Goal: Transaction & Acquisition: Obtain resource

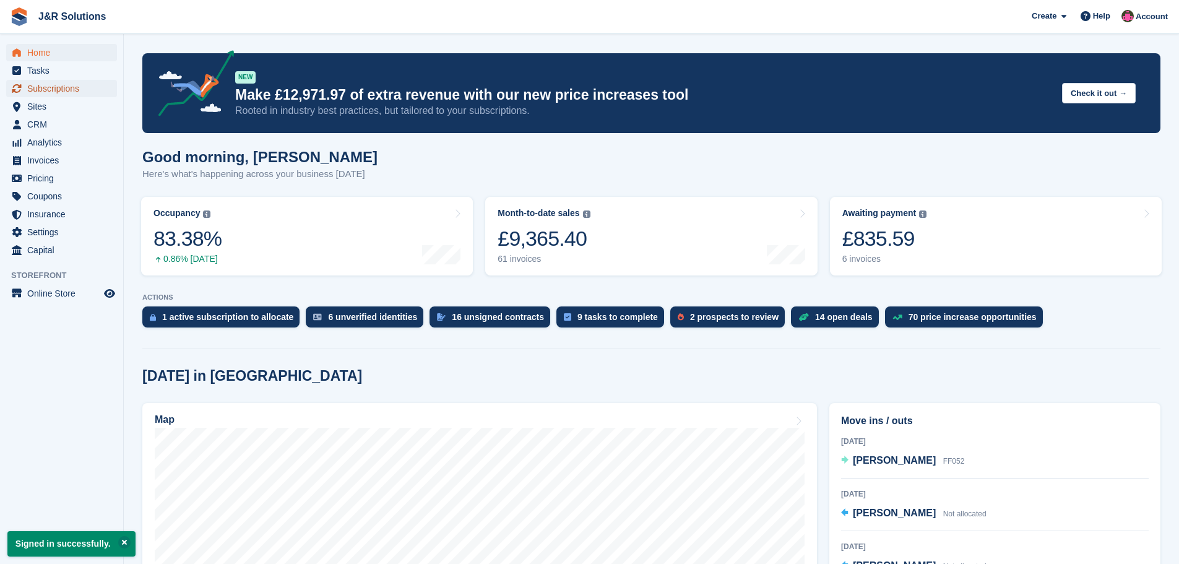
click at [61, 83] on span "Subscriptions" at bounding box center [64, 88] width 74 height 17
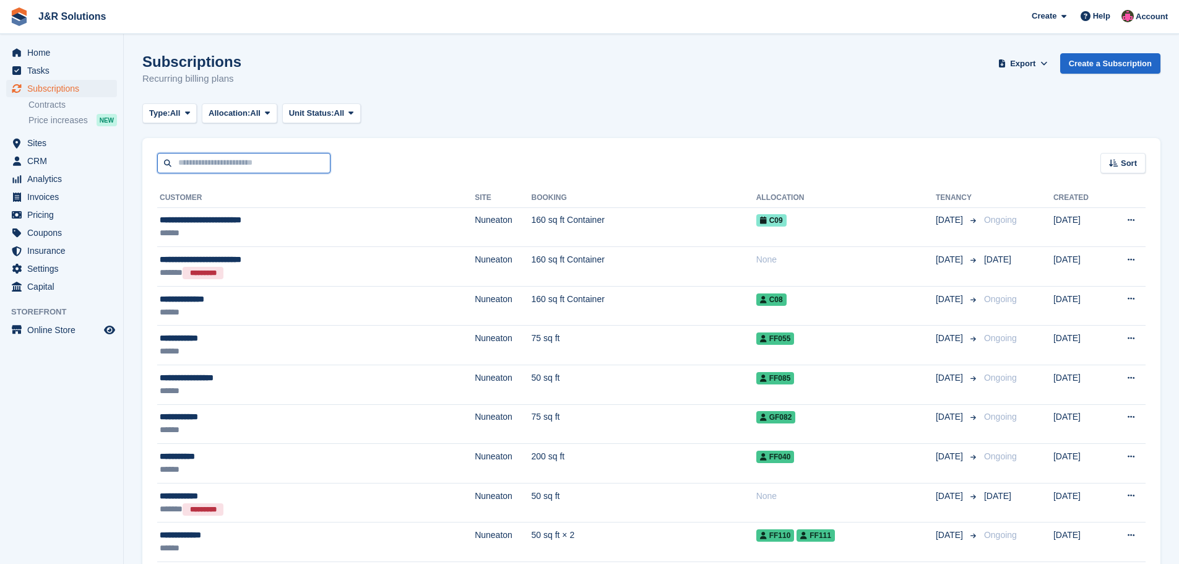
click at [290, 153] on input "text" at bounding box center [243, 163] width 173 height 20
type input "**********"
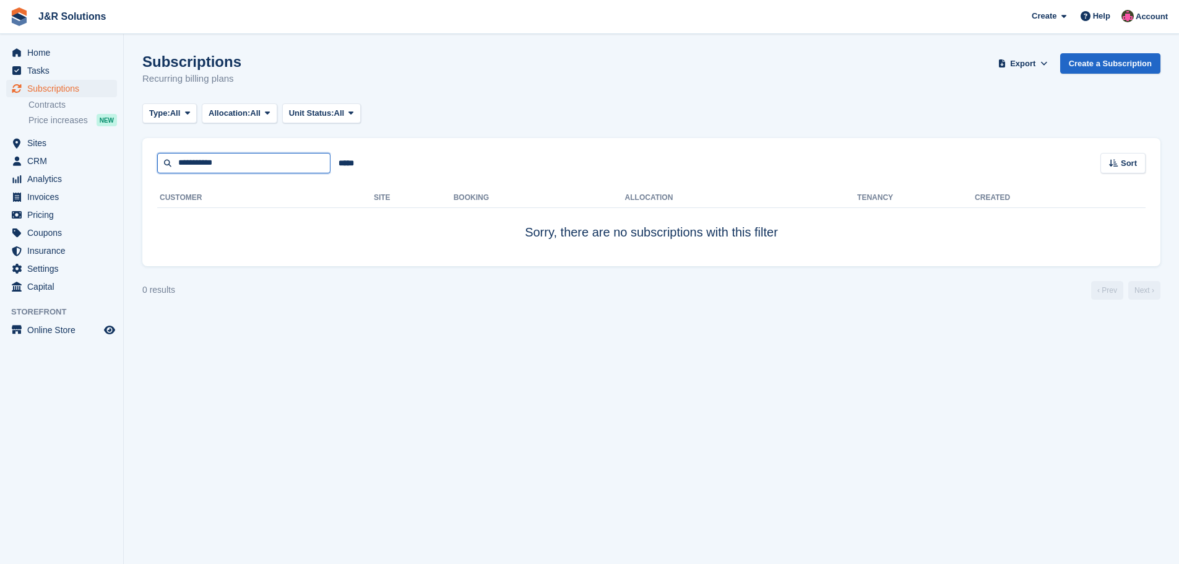
drag, startPoint x: 232, startPoint y: 162, endPoint x: 119, endPoint y: 150, distance: 113.2
click at [120, 150] on div "Home Tasks Subscriptions Subscriptions Subscriptions Contracts Price increases …" at bounding box center [589, 282] width 1179 height 564
type input "******"
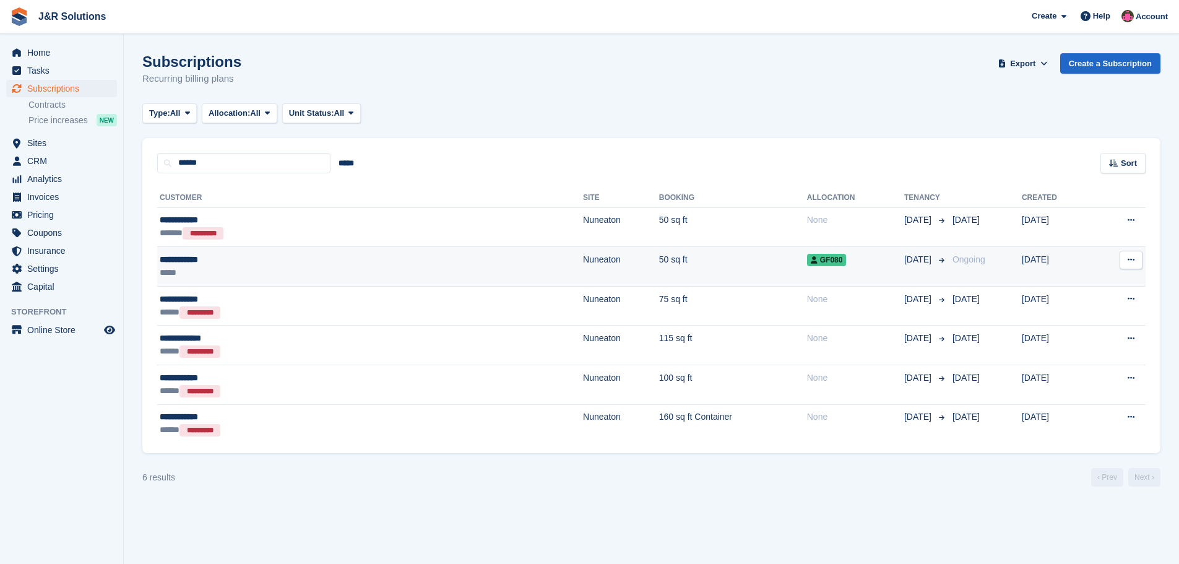
click at [266, 269] on div "*****" at bounding box center [264, 272] width 209 height 13
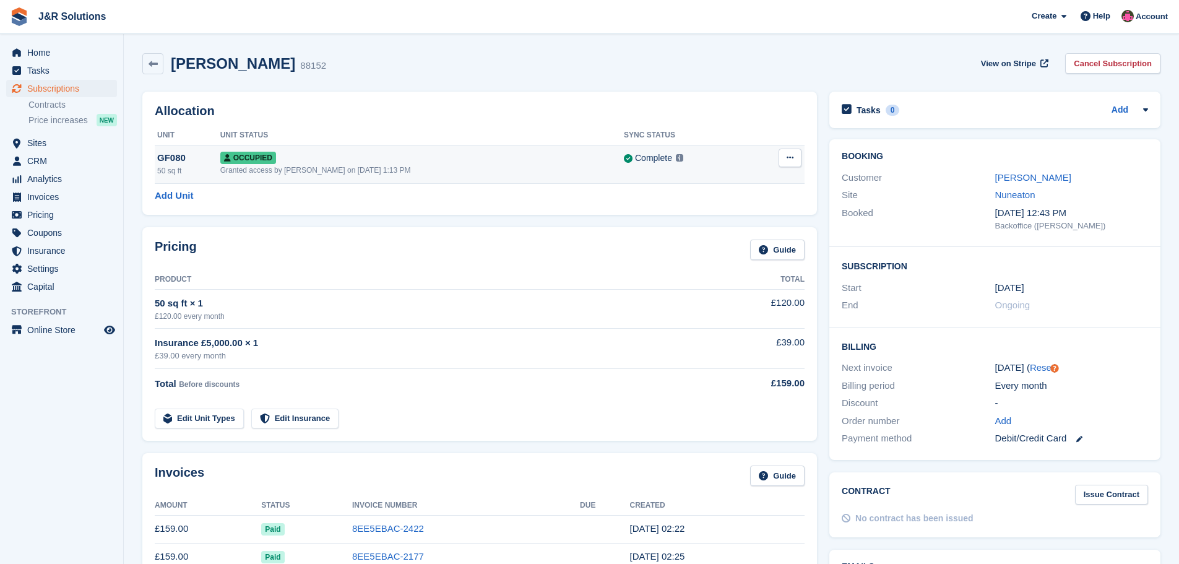
click at [321, 158] on div "Occupied" at bounding box center [422, 157] width 404 height 13
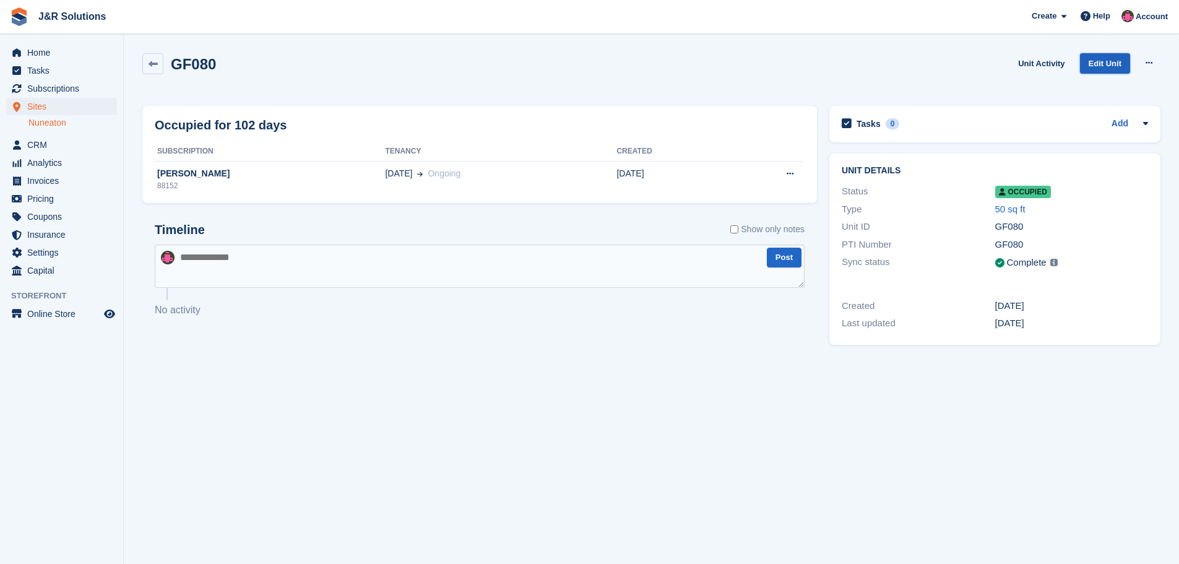
click at [1107, 61] on link "Edit Unit" at bounding box center [1105, 63] width 50 height 20
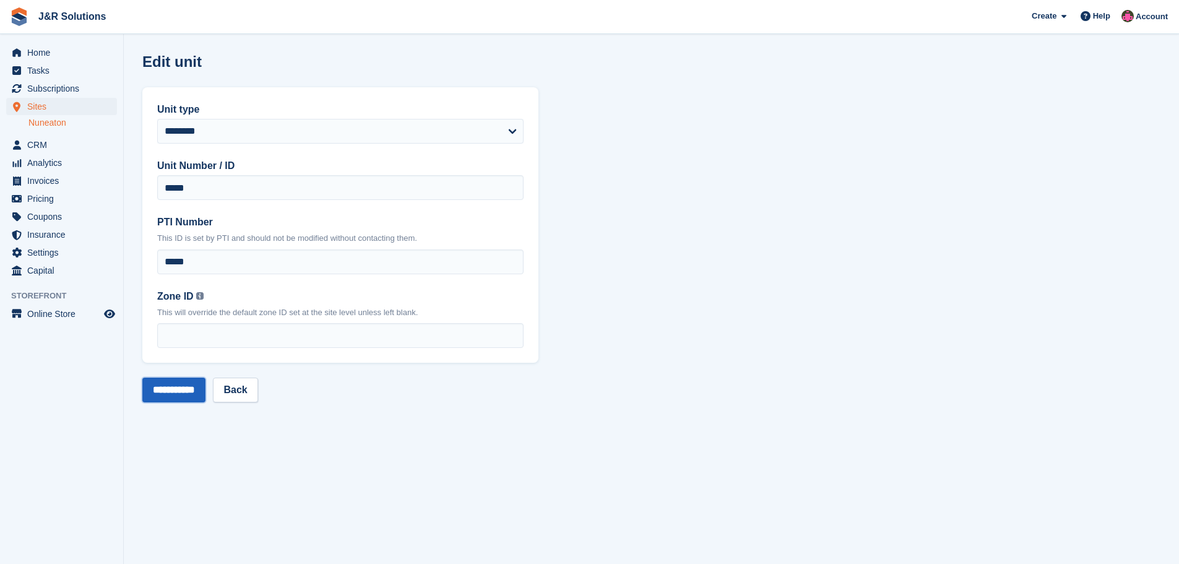
click at [181, 393] on input "**********" at bounding box center [173, 390] width 63 height 25
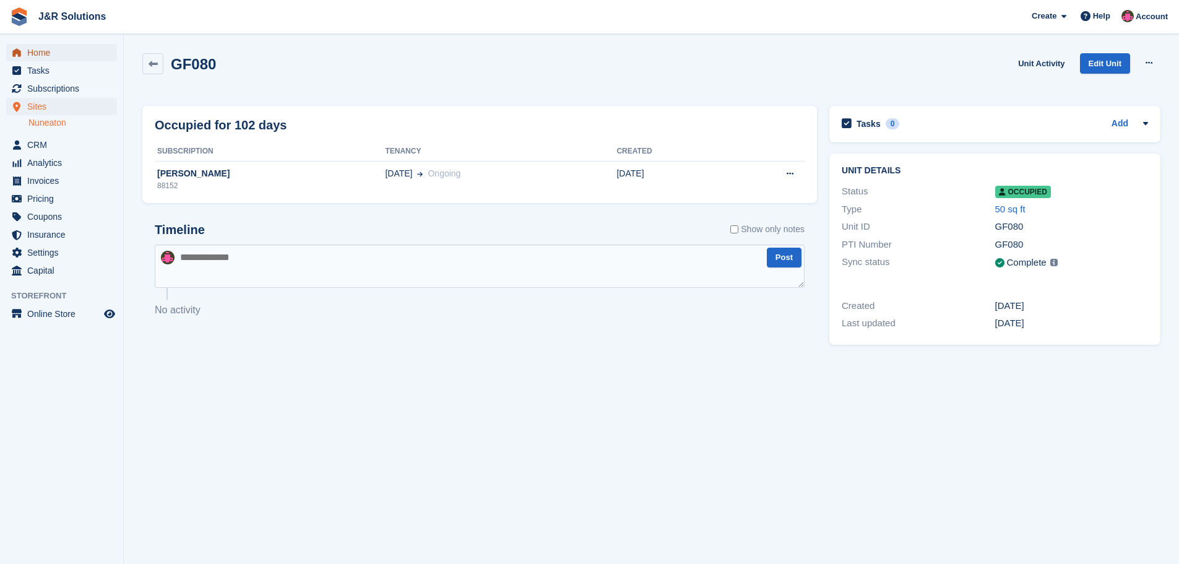
click at [36, 51] on span "Home" at bounding box center [64, 52] width 74 height 17
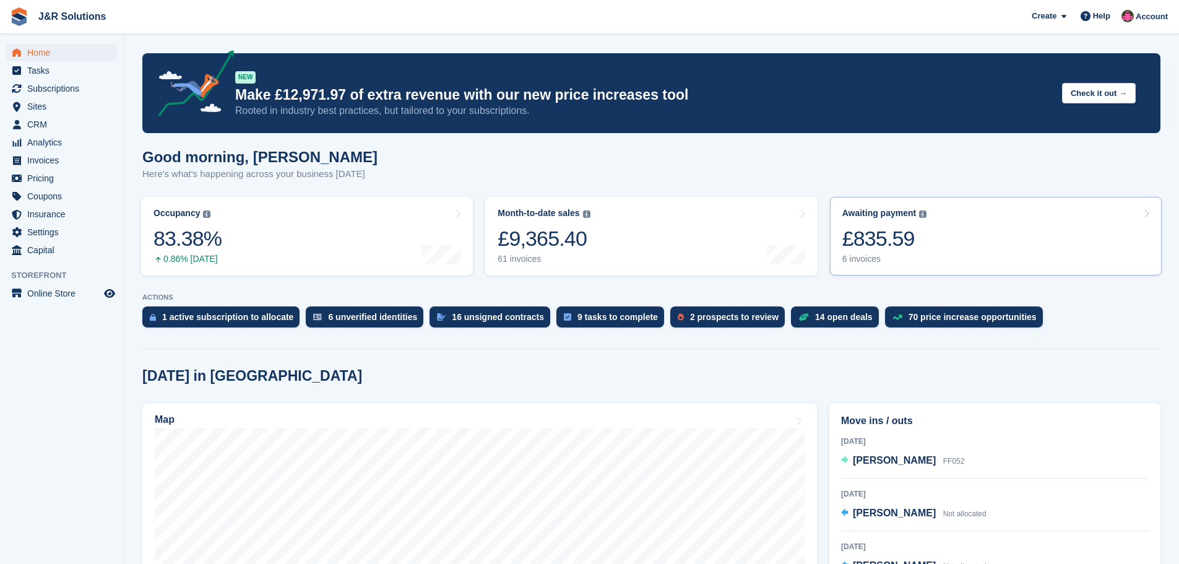
click at [858, 258] on div "6 invoices" at bounding box center [884, 259] width 85 height 11
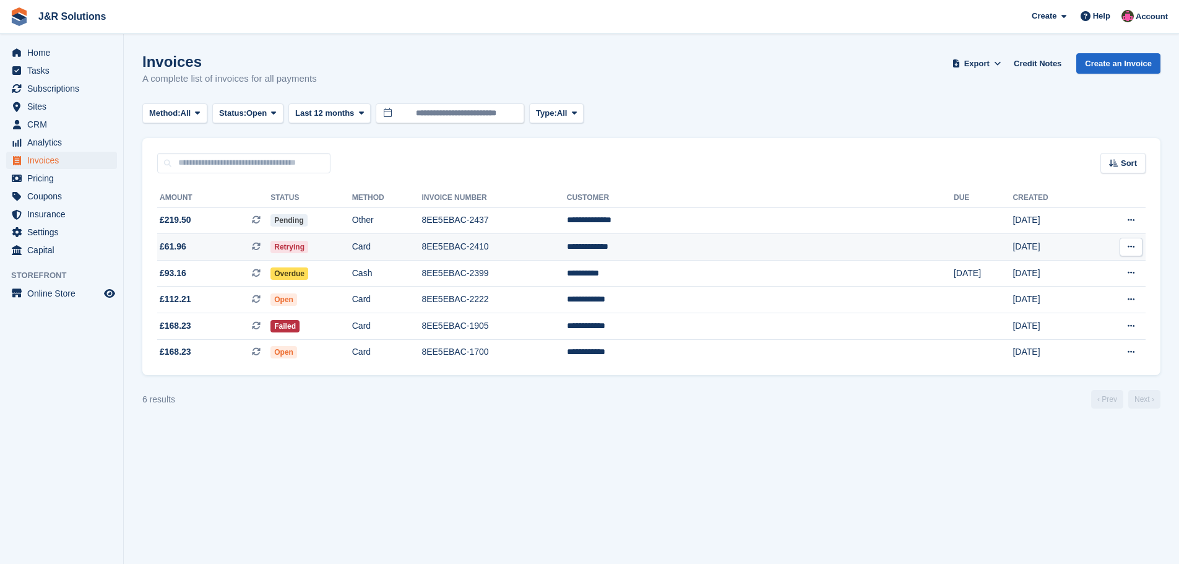
click at [566, 249] on td "8EE5EBAC-2410" at bounding box center [494, 247] width 145 height 27
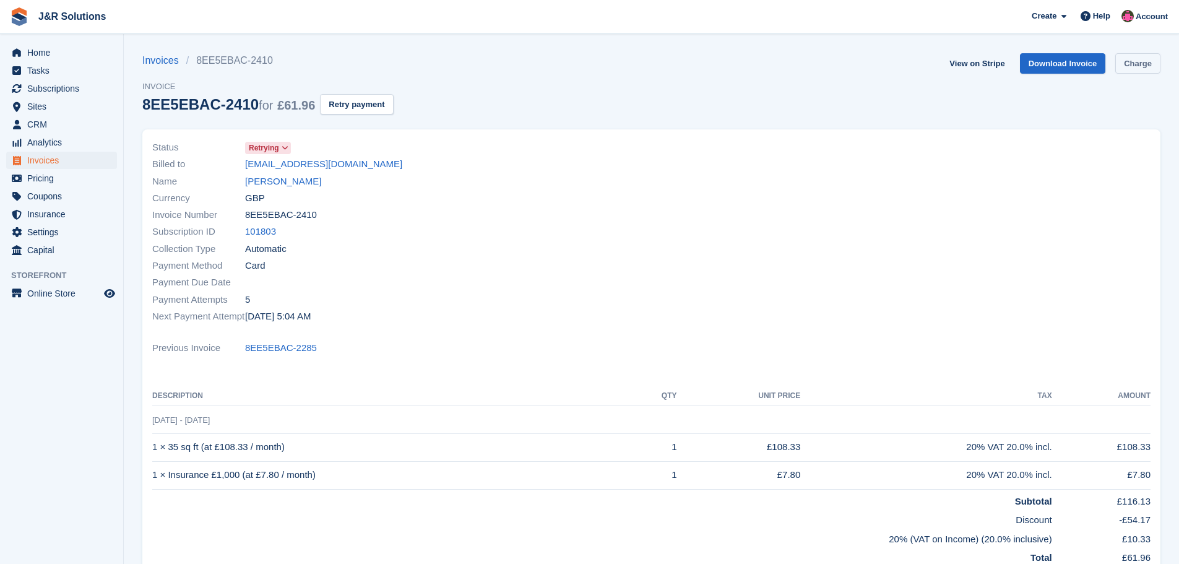
click at [1133, 63] on link "Charge" at bounding box center [1137, 63] width 45 height 20
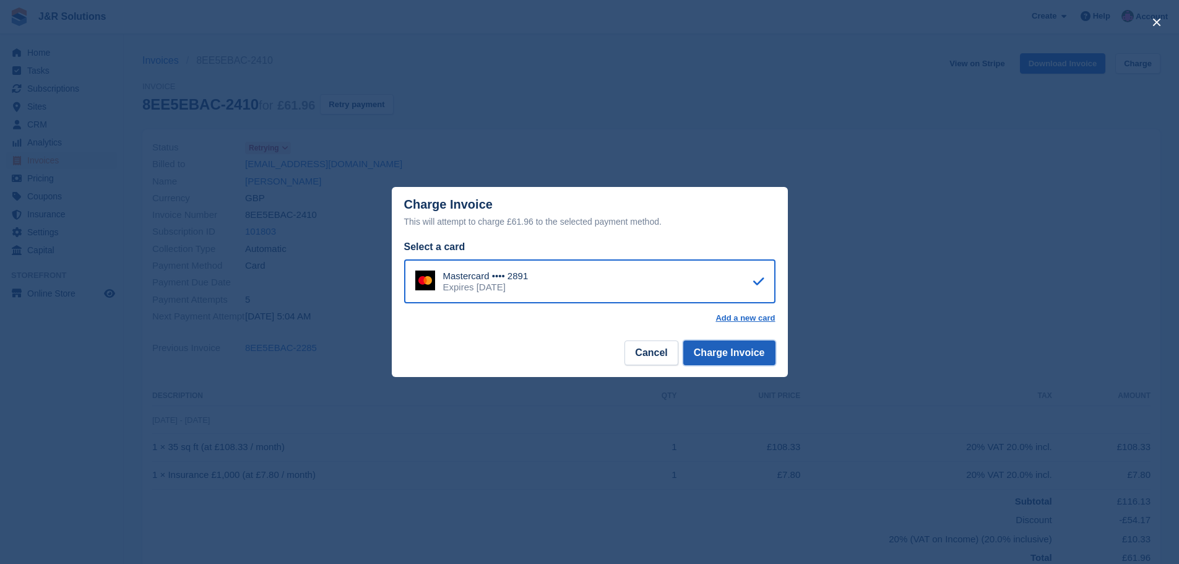
click at [738, 358] on button "Charge Invoice" at bounding box center [729, 352] width 92 height 25
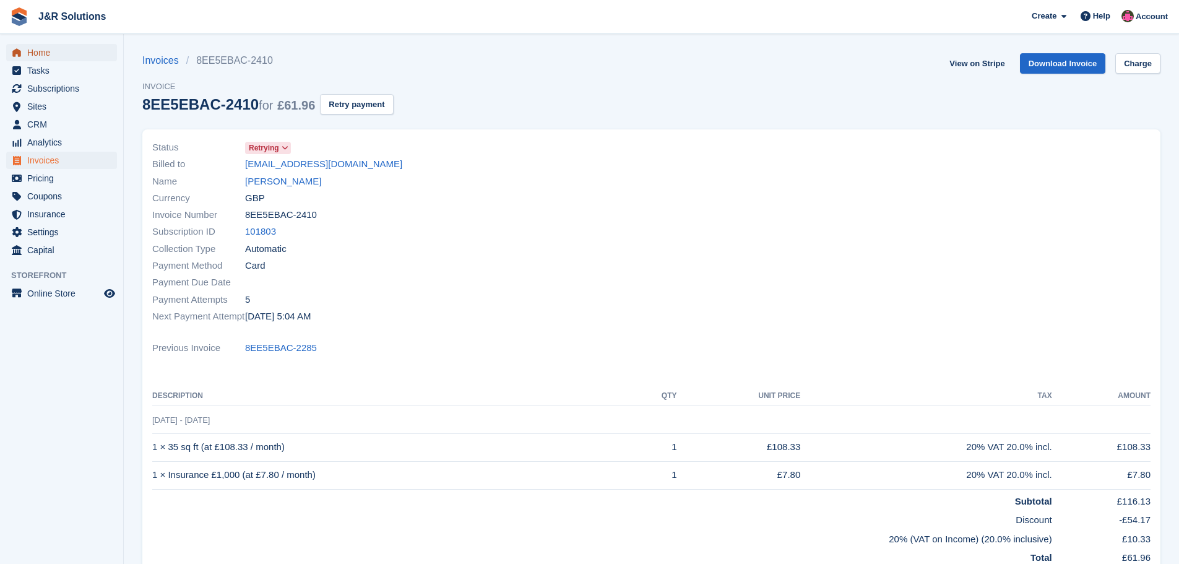
click at [43, 53] on span "Home" at bounding box center [64, 52] width 74 height 17
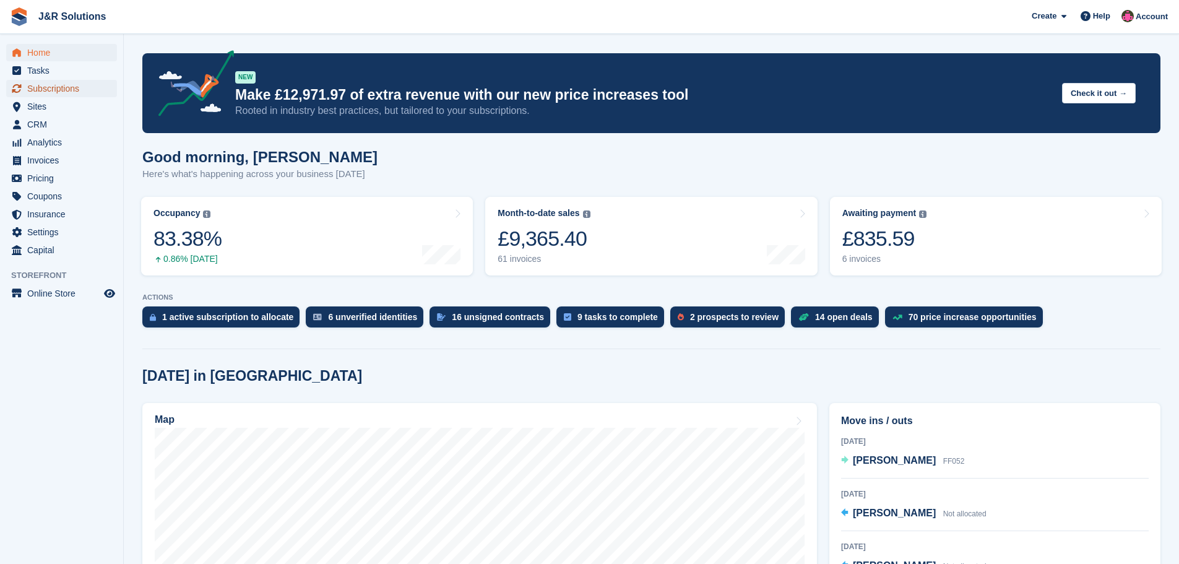
click at [69, 87] on span "Subscriptions" at bounding box center [64, 88] width 74 height 17
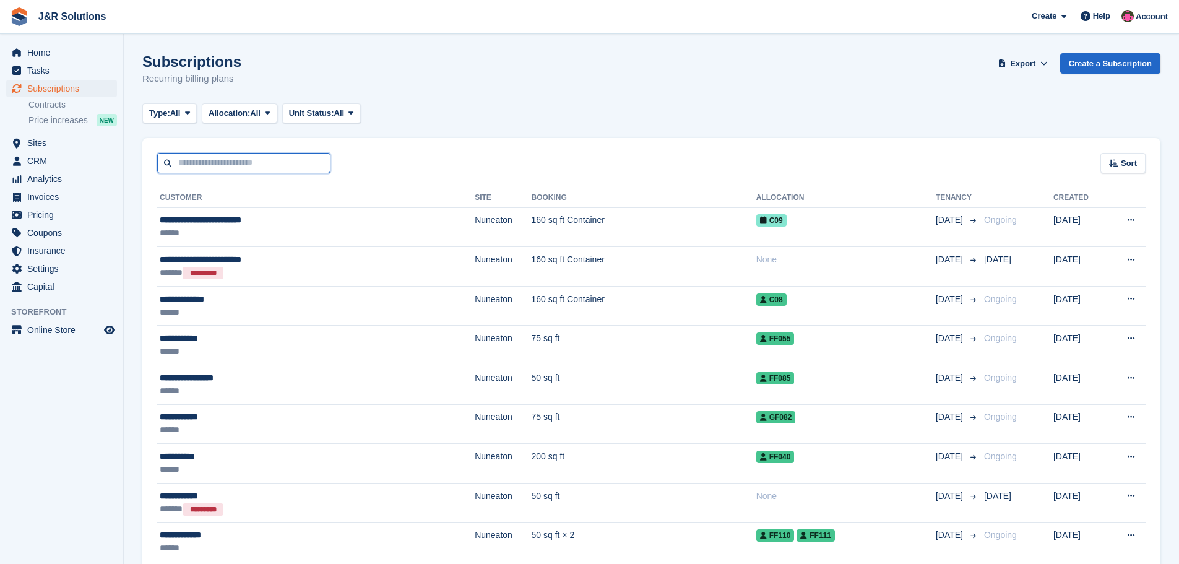
click at [211, 158] on input "text" at bounding box center [243, 163] width 173 height 20
type input "********"
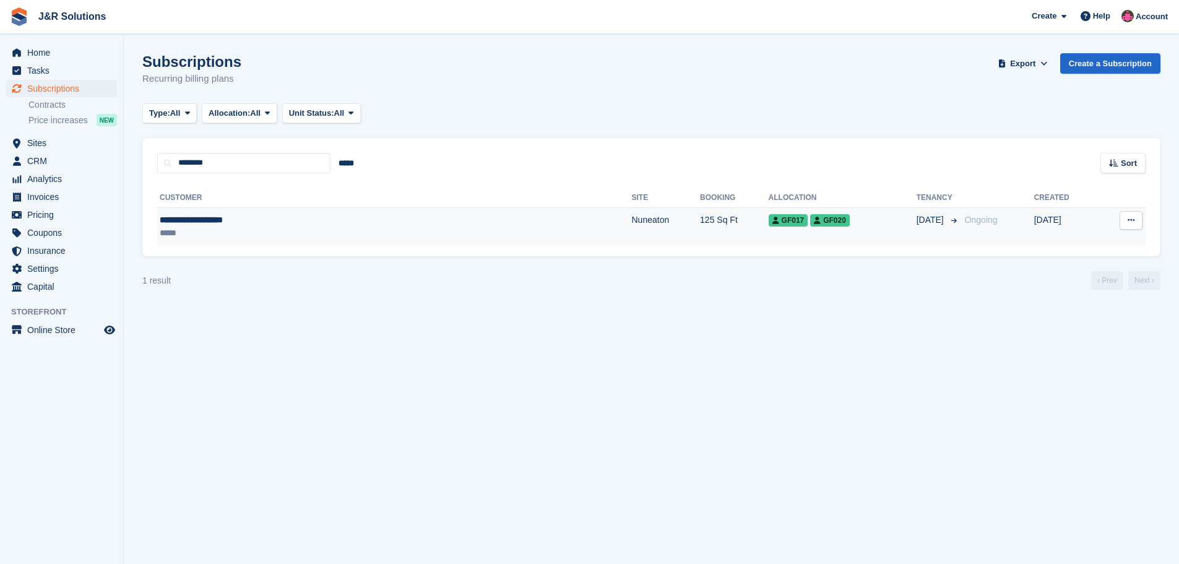
click at [310, 224] on div "**********" at bounding box center [289, 220] width 258 height 13
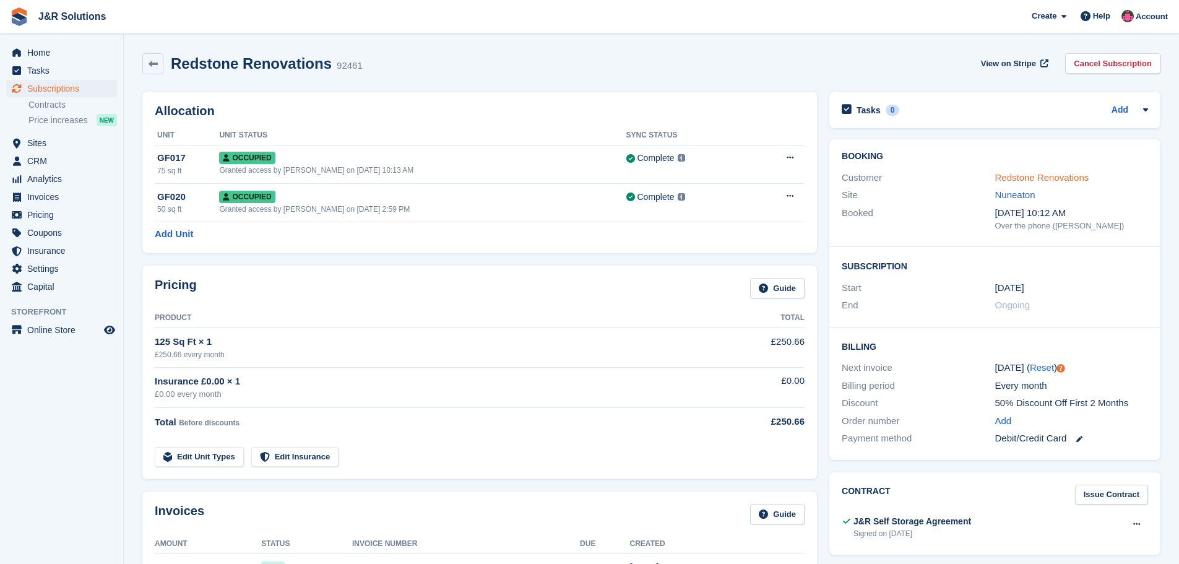
click at [1076, 175] on link "Redstone Renovations" at bounding box center [1042, 177] width 94 height 11
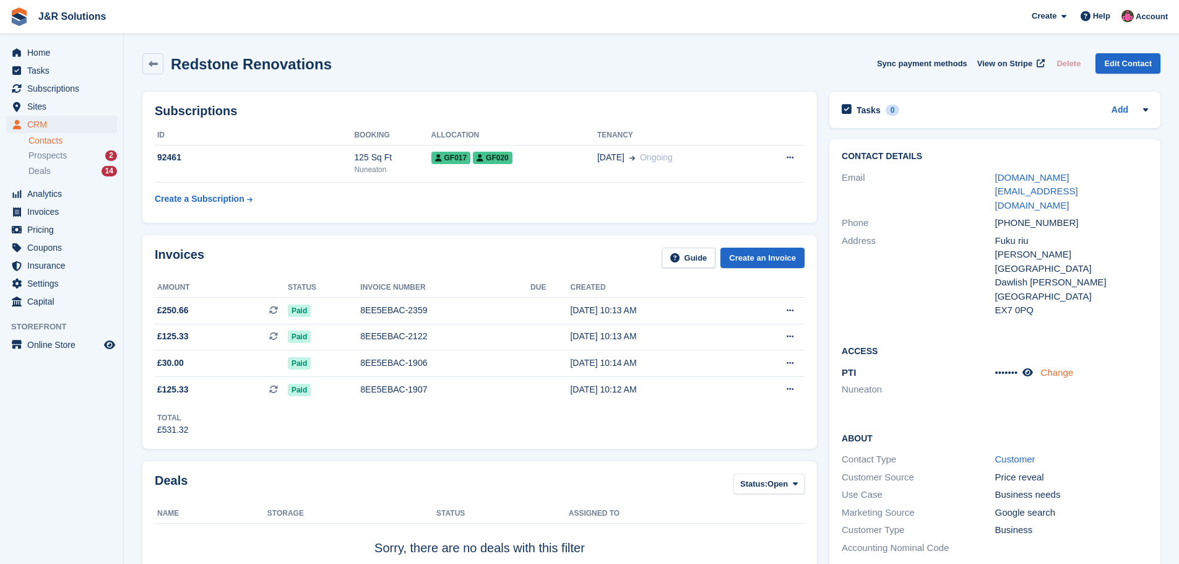
click at [1071, 367] on link "Change" at bounding box center [1057, 372] width 33 height 11
click at [907, 261] on div "Address" at bounding box center [918, 276] width 153 height 84
click at [37, 49] on span "Home" at bounding box center [64, 52] width 74 height 17
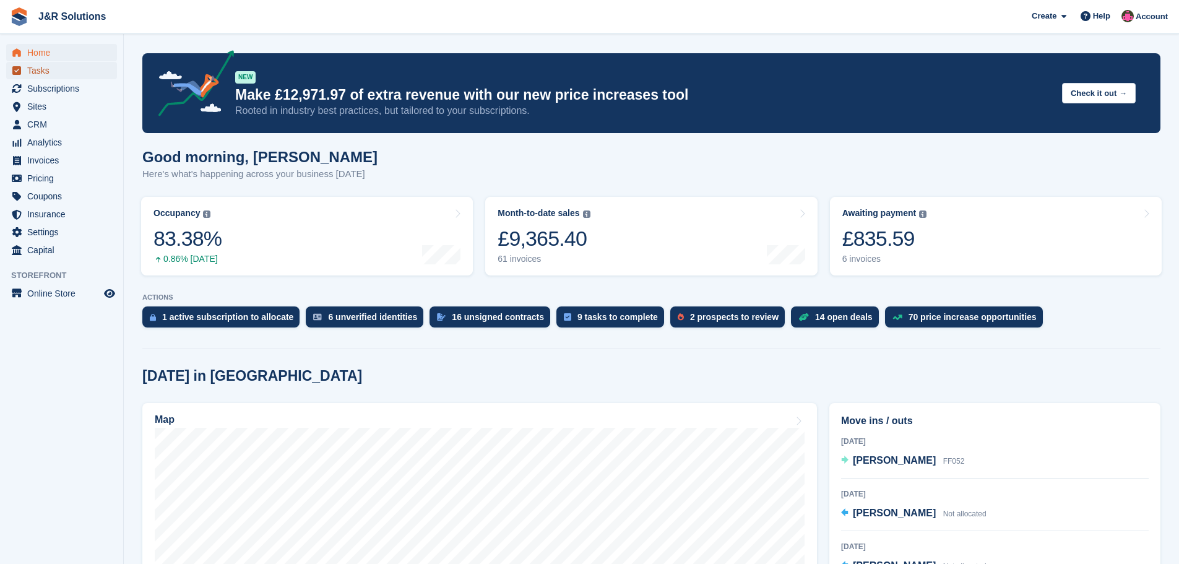
click at [20, 70] on icon "menu" at bounding box center [16, 70] width 9 height 9
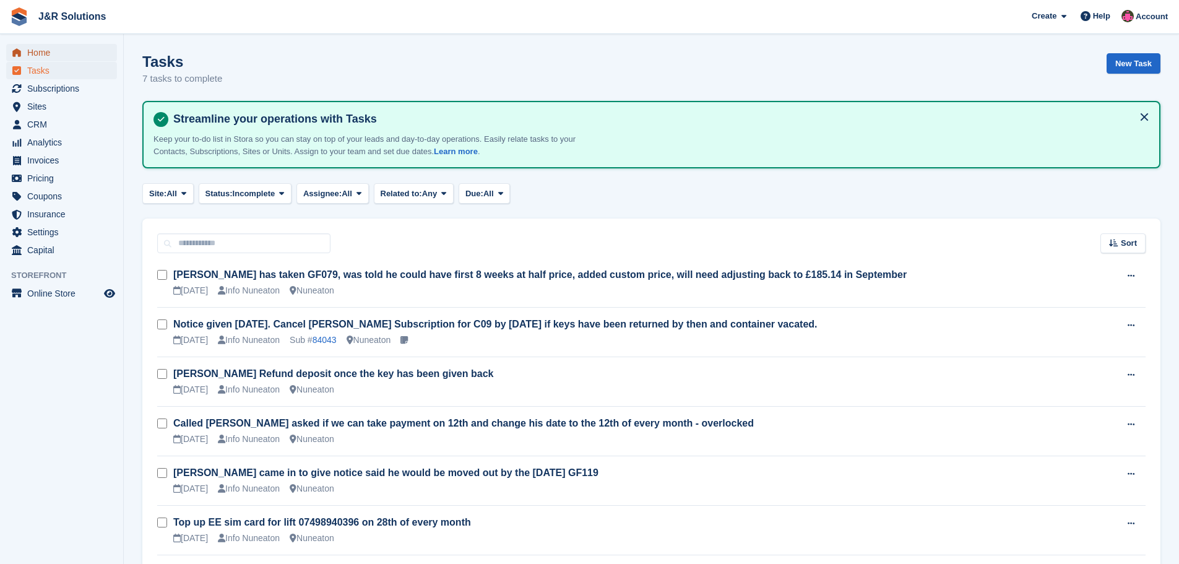
click at [48, 50] on span "Home" at bounding box center [64, 52] width 74 height 17
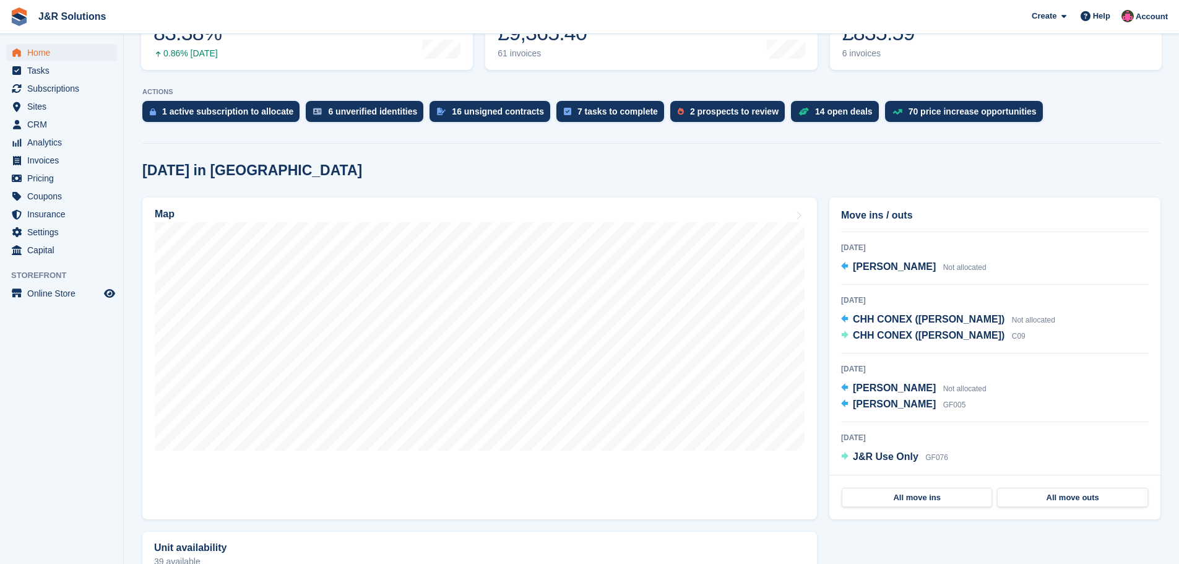
scroll to position [248, 0]
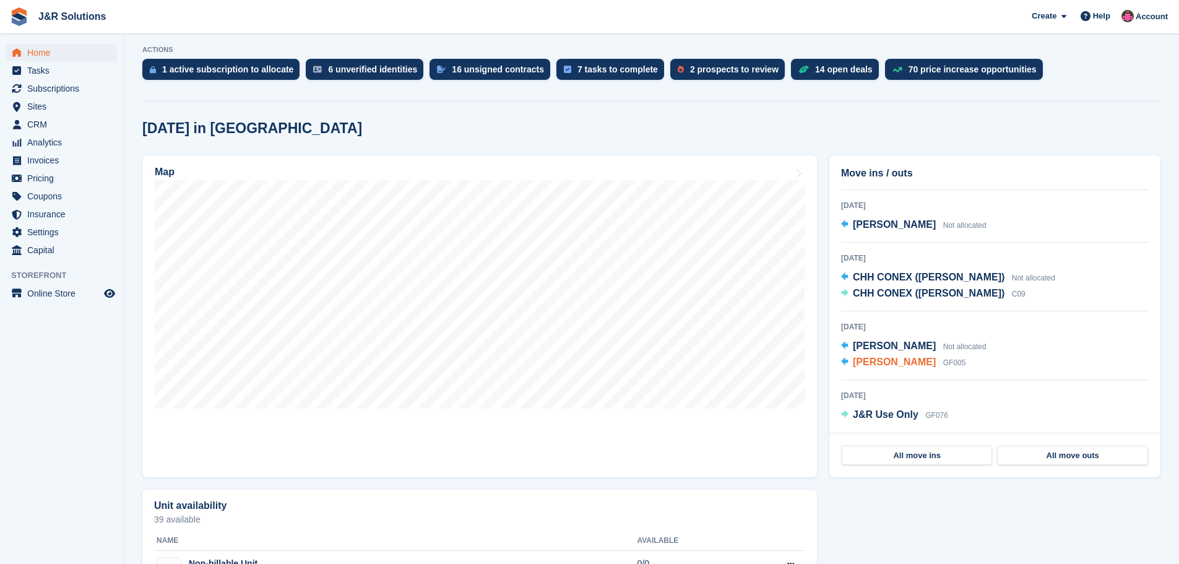
click at [888, 362] on span "[PERSON_NAME]" at bounding box center [894, 362] width 83 height 11
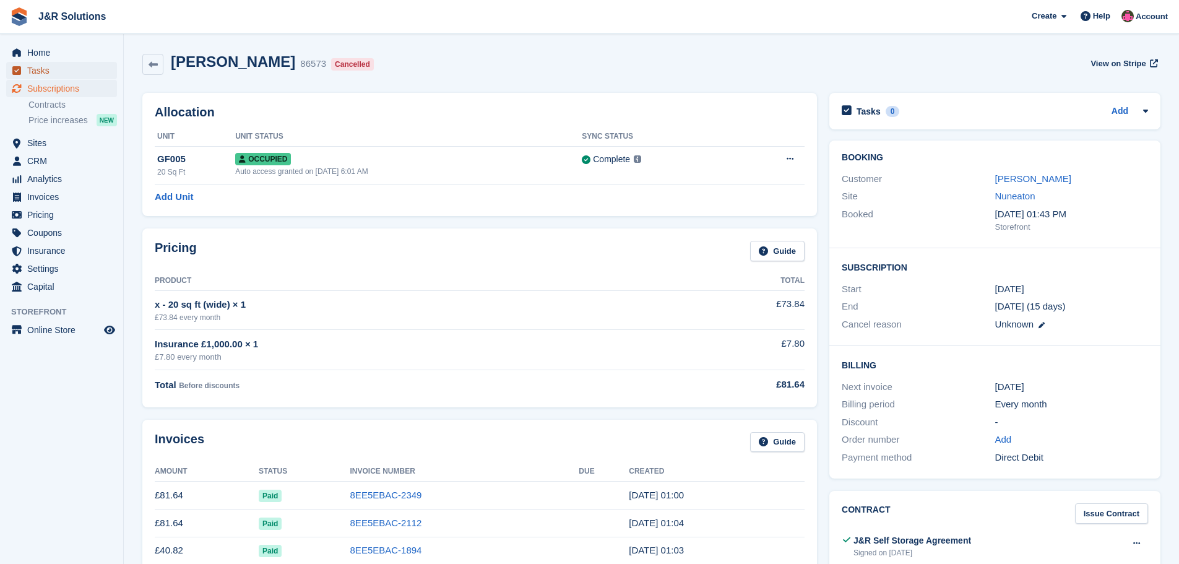
click at [36, 68] on span "Tasks" at bounding box center [64, 70] width 74 height 17
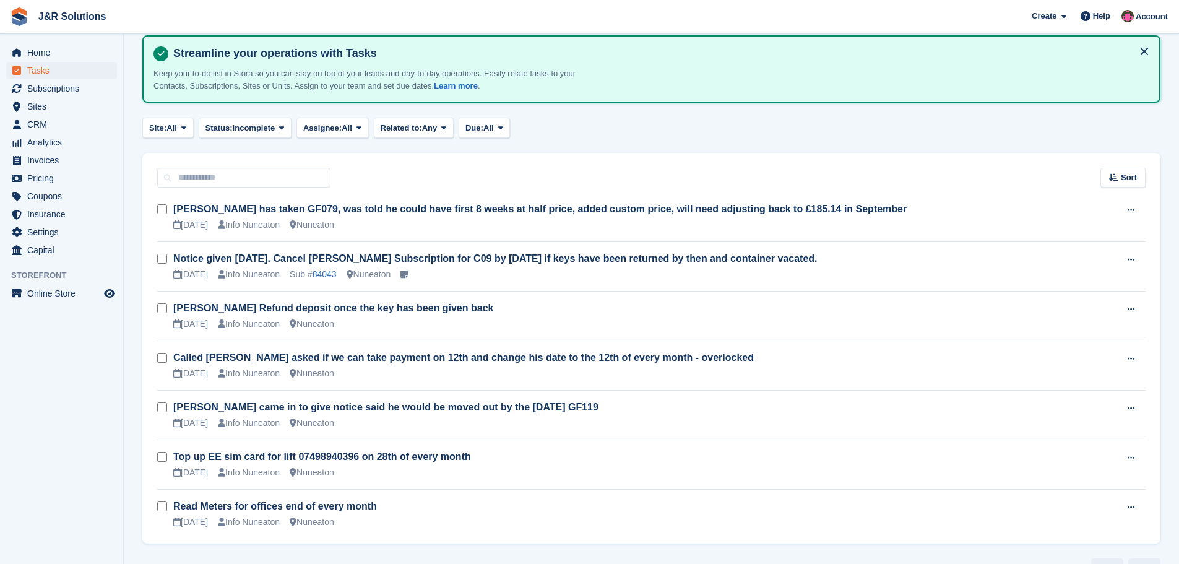
scroll to position [35, 0]
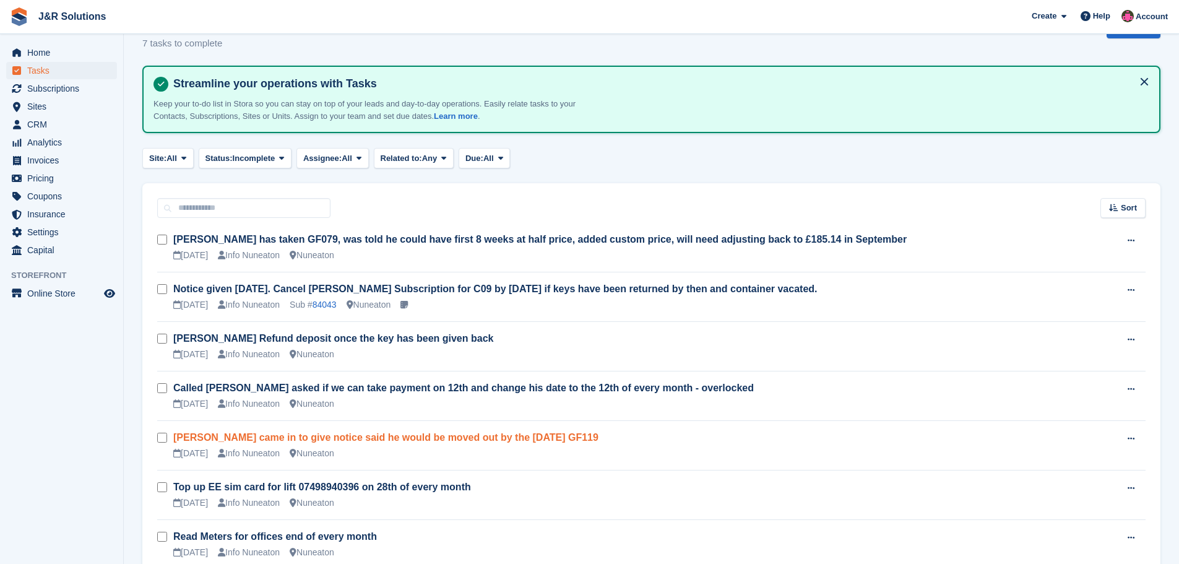
click at [321, 438] on link "Gary came in to give notice said he would be moved out by the 26th Sept GF119" at bounding box center [385, 437] width 425 height 11
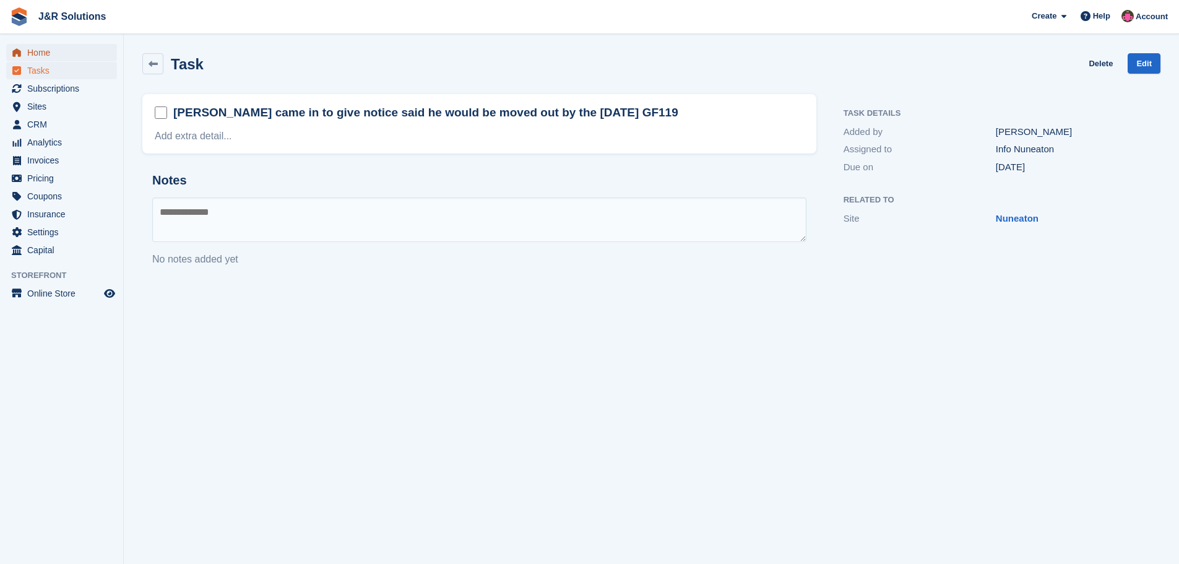
click at [33, 50] on span "Home" at bounding box center [64, 52] width 74 height 17
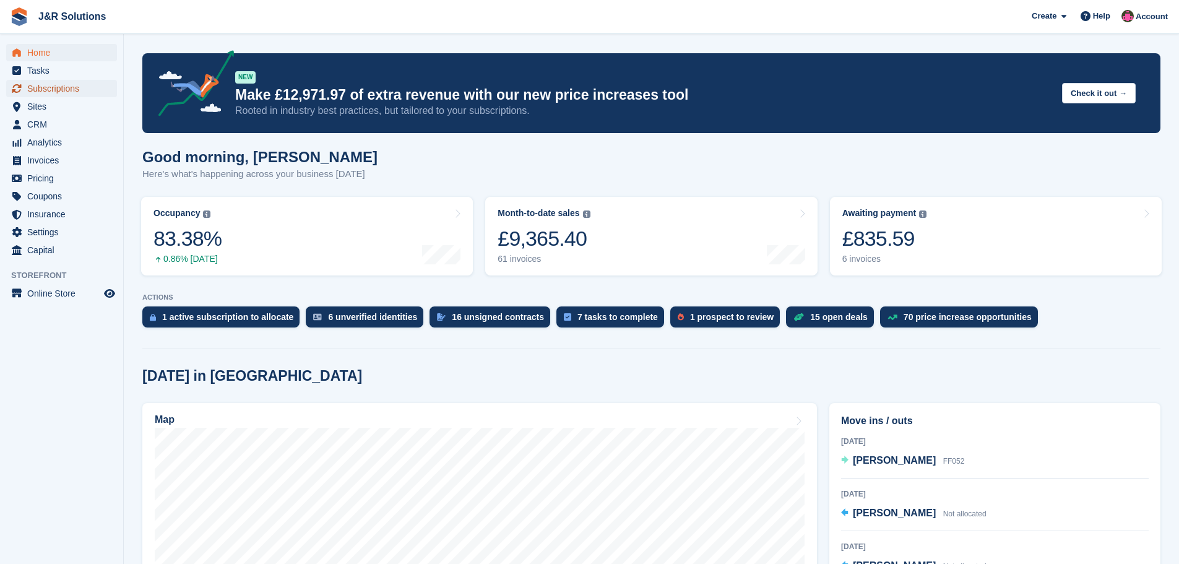
click at [61, 85] on span "Subscriptions" at bounding box center [64, 88] width 74 height 17
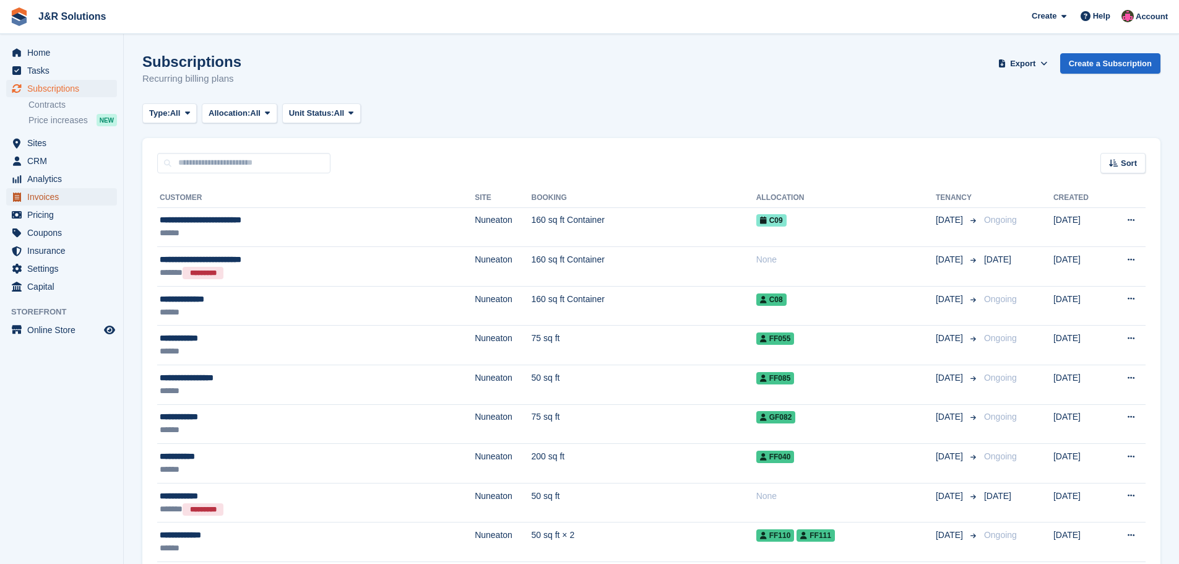
click at [45, 192] on span "Invoices" at bounding box center [64, 196] width 74 height 17
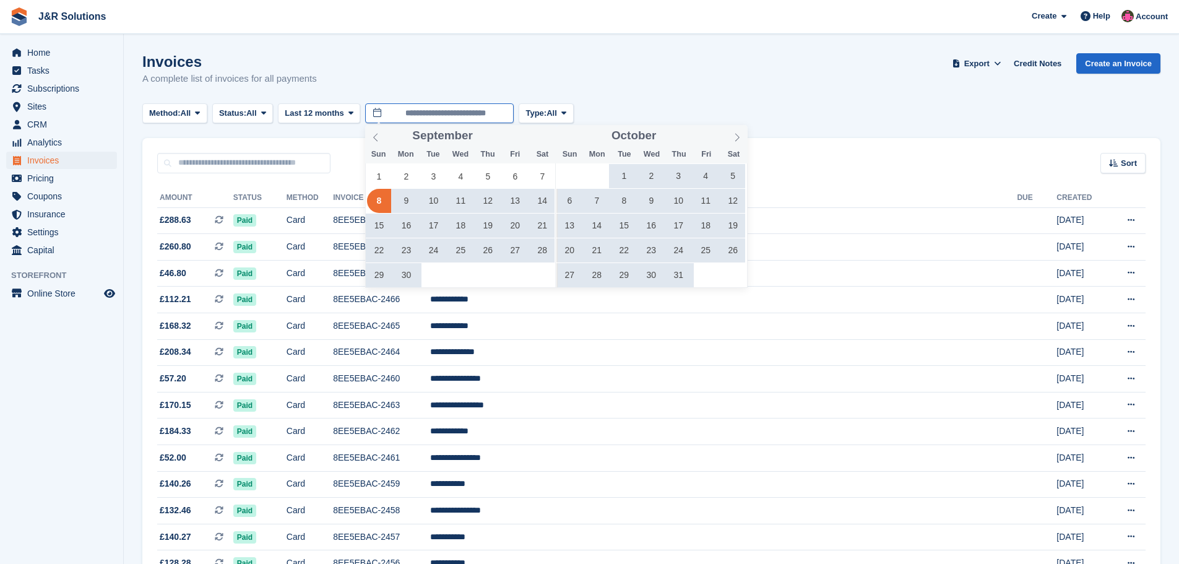
click at [426, 111] on input "**********" at bounding box center [439, 113] width 149 height 20
click at [381, 176] on span "1" at bounding box center [379, 176] width 24 height 24
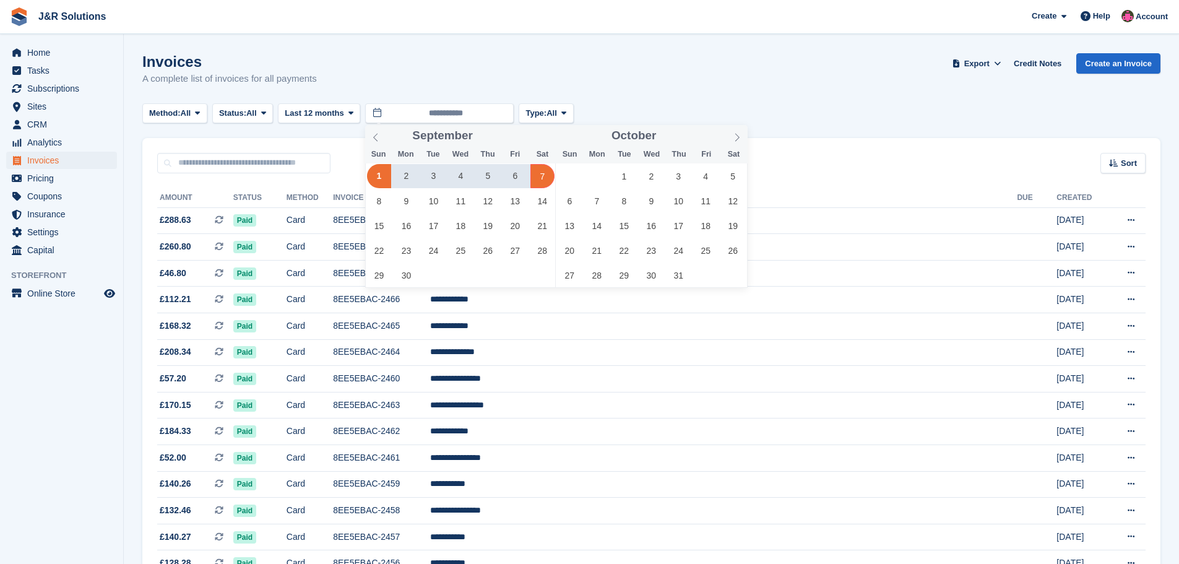
click at [546, 174] on span "7" at bounding box center [542, 176] width 24 height 24
type input "**********"
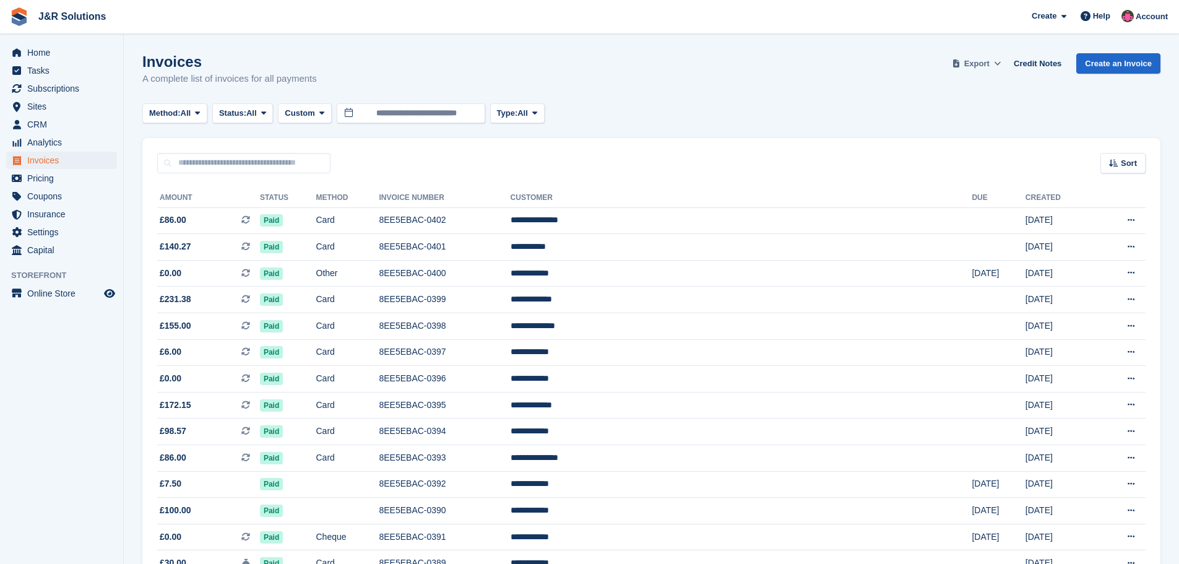
click at [990, 63] on span "Export" at bounding box center [976, 64] width 25 height 12
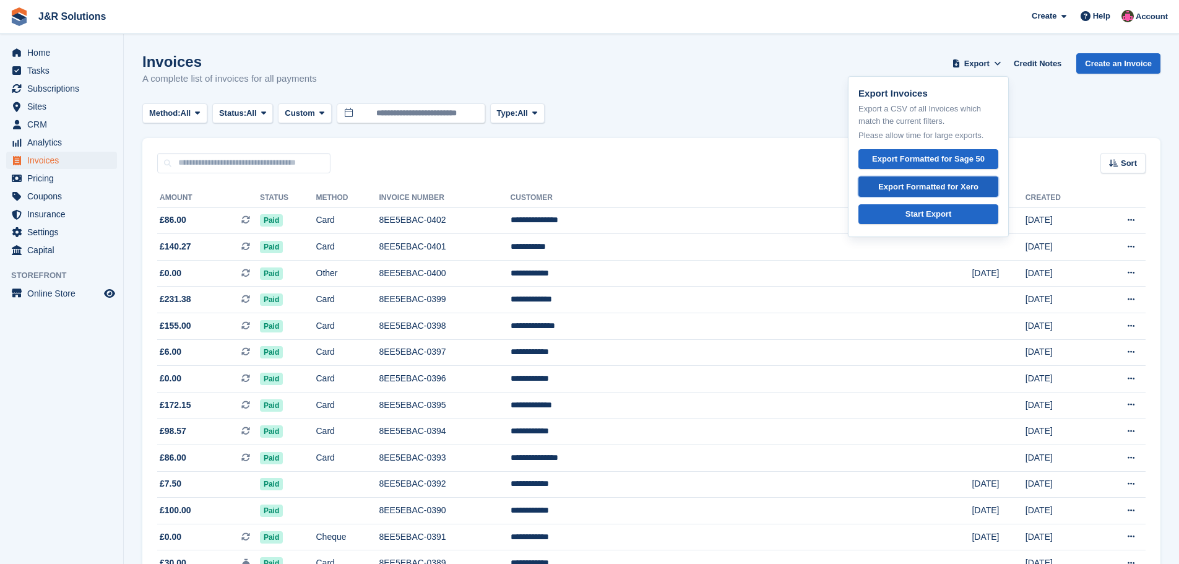
click at [956, 188] on div "Export Formatted for Xero" at bounding box center [928, 187] width 100 height 12
click at [931, 189] on div "Export Formatted for Xero" at bounding box center [928, 187] width 100 height 12
click at [750, 89] on div "Invoices A complete list of invoices for all payments Export Export Invoices Ex…" at bounding box center [651, 77] width 1018 height 48
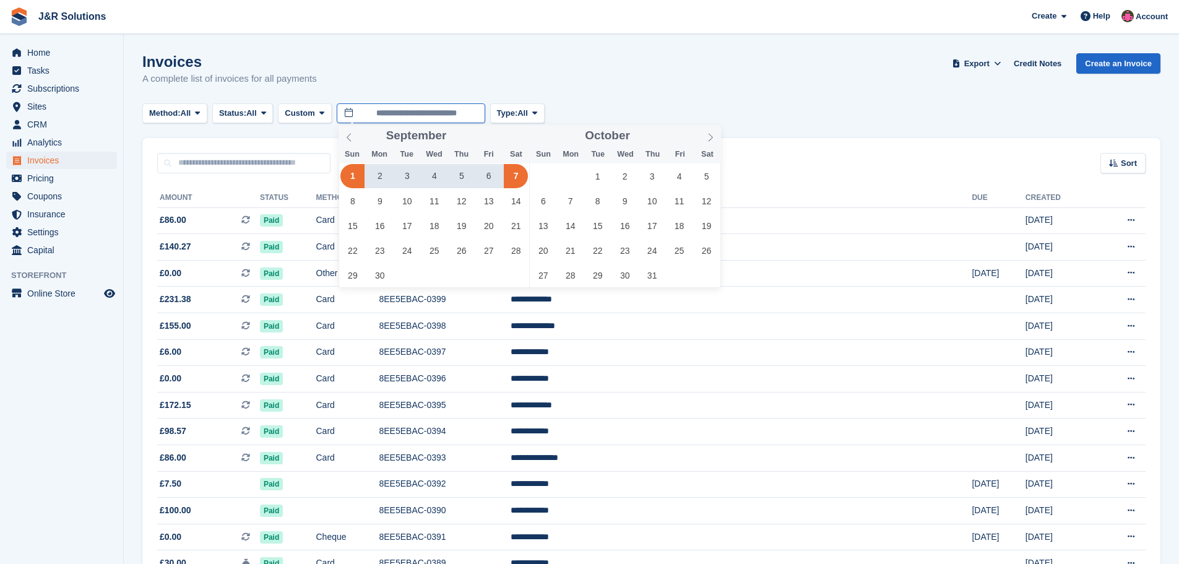
click at [449, 111] on input "**********" at bounding box center [411, 113] width 149 height 20
click at [708, 135] on icon at bounding box center [710, 137] width 9 height 9
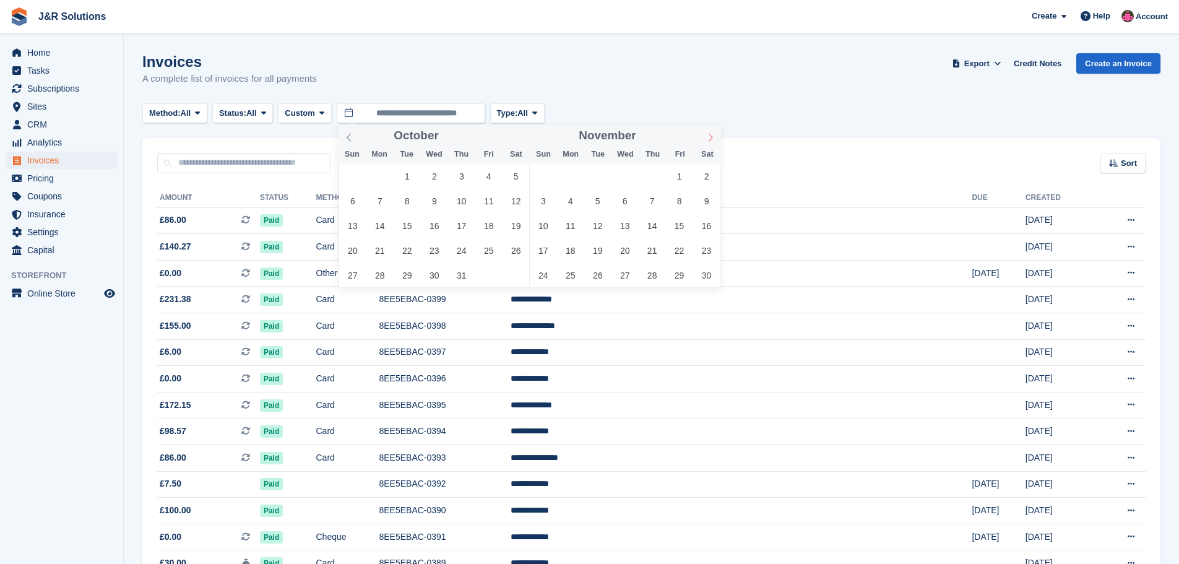
click at [708, 135] on icon at bounding box center [710, 137] width 9 height 9
type input "****"
click at [708, 135] on icon at bounding box center [710, 137] width 9 height 9
type input "****"
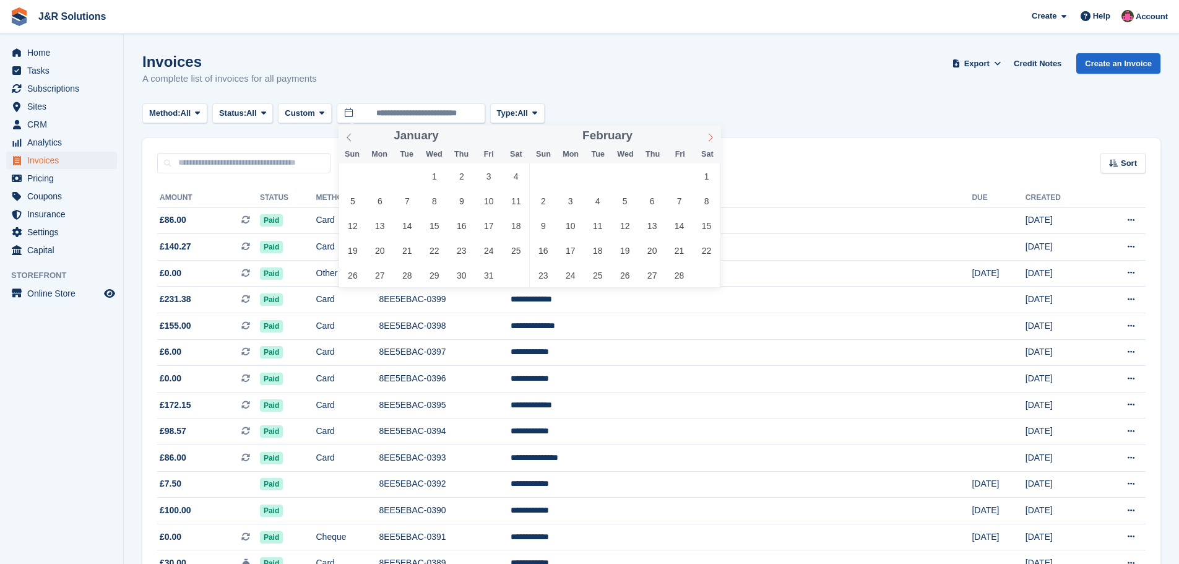
click at [708, 135] on icon at bounding box center [710, 137] width 9 height 9
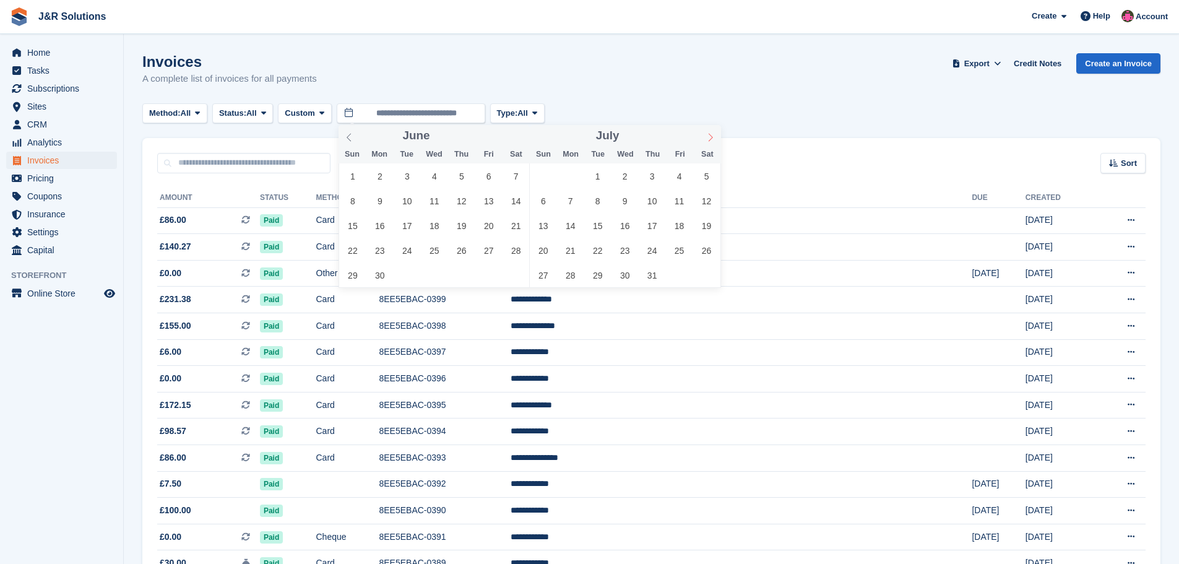
click at [708, 135] on icon at bounding box center [710, 137] width 9 height 9
click at [349, 133] on icon at bounding box center [349, 137] width 9 height 9
click at [568, 173] on span "1" at bounding box center [570, 176] width 24 height 24
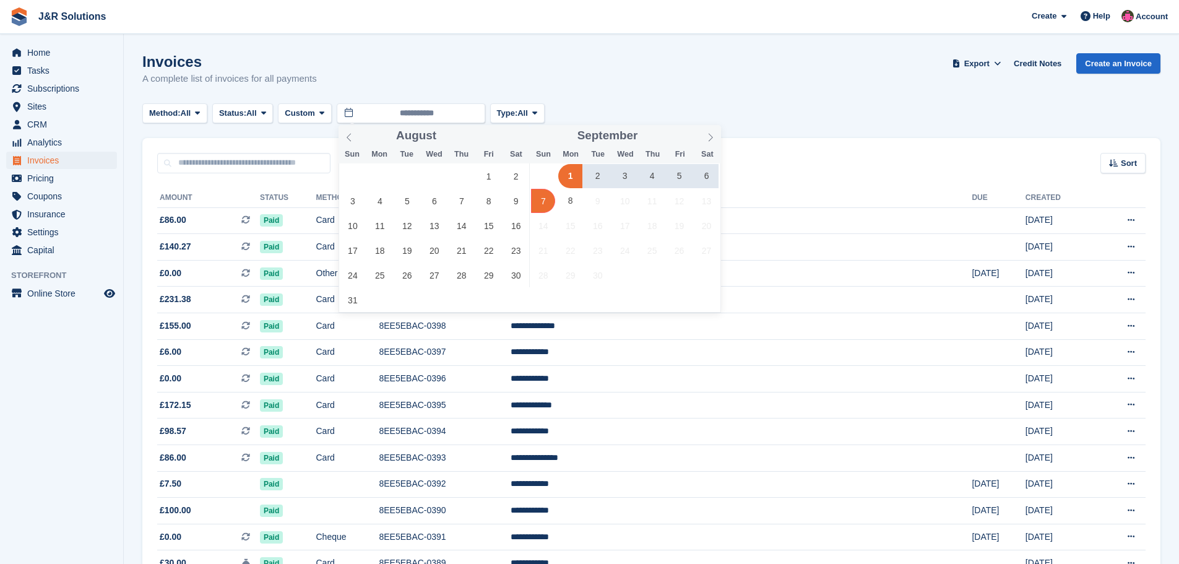
click at [542, 203] on span "7" at bounding box center [543, 201] width 24 height 24
type input "**********"
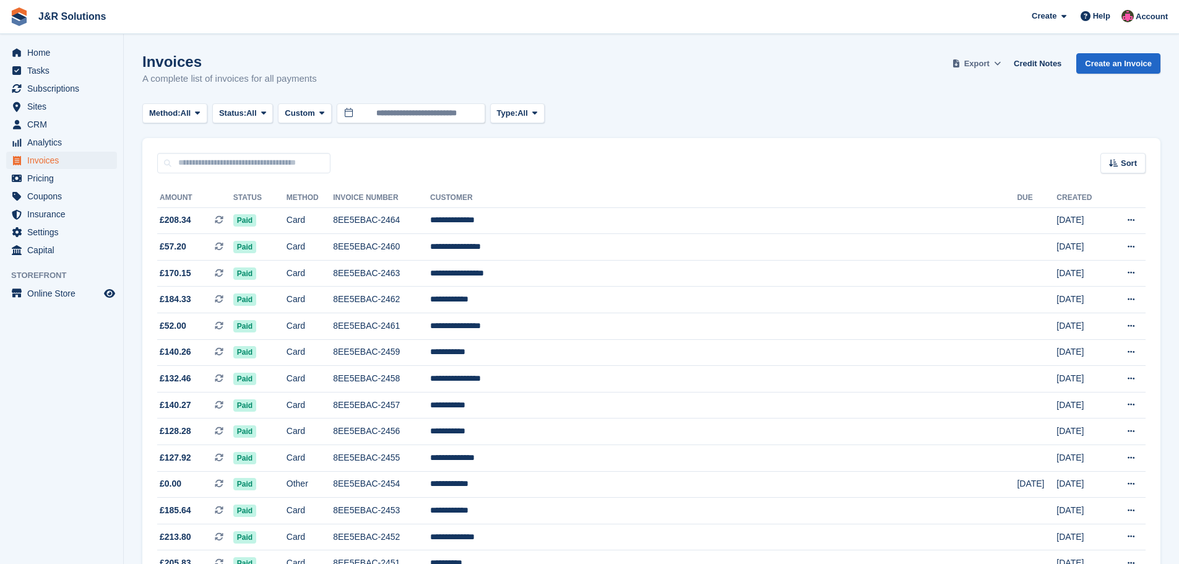
click at [990, 59] on span "Export" at bounding box center [976, 64] width 25 height 12
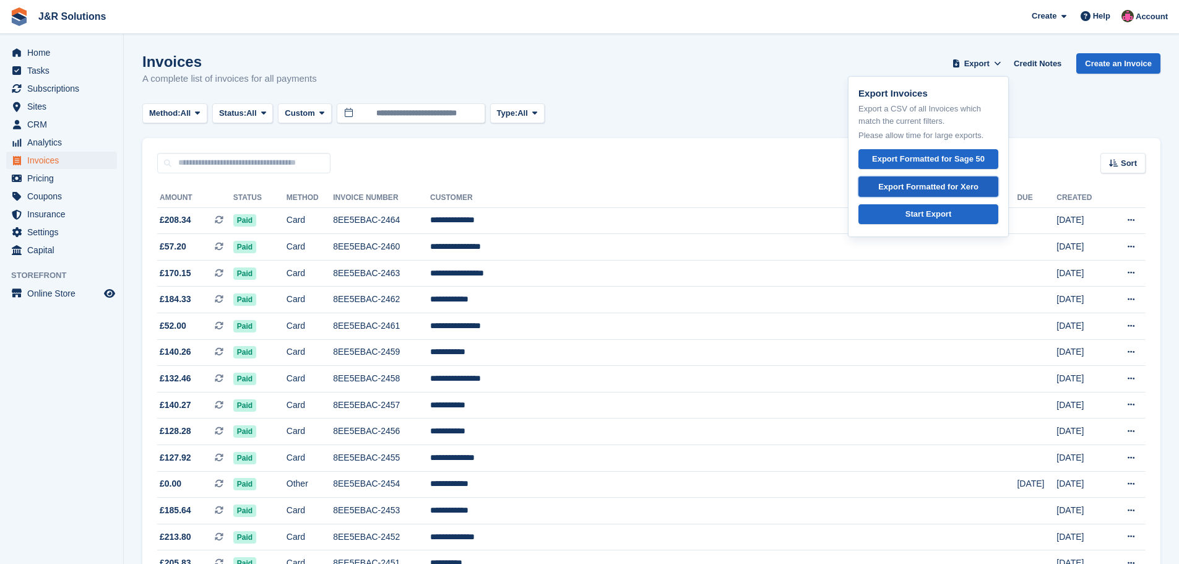
click at [953, 183] on div "Export Formatted for Xero" at bounding box center [928, 187] width 100 height 12
drag, startPoint x: 1143, startPoint y: 115, endPoint x: 1133, endPoint y: 114, distance: 10.0
click at [1141, 115] on div "Method: All All Bank Transfer Cash Cheque Debit/Credit Card Direct Debit SEPA D…" at bounding box center [651, 113] width 1018 height 20
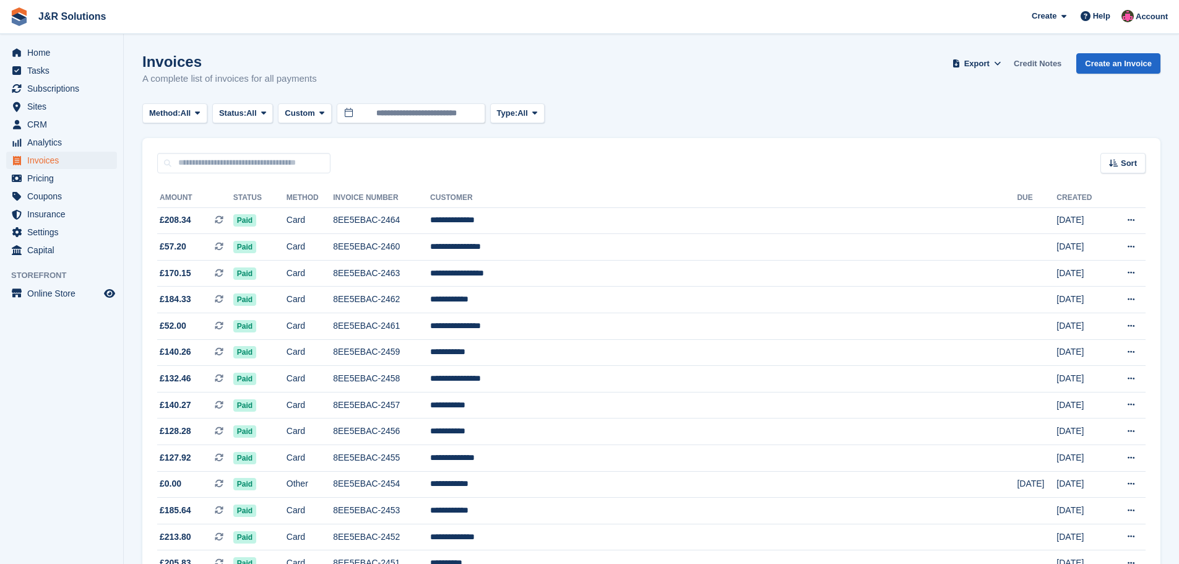
click at [1047, 62] on link "Credit Notes" at bounding box center [1038, 63] width 58 height 20
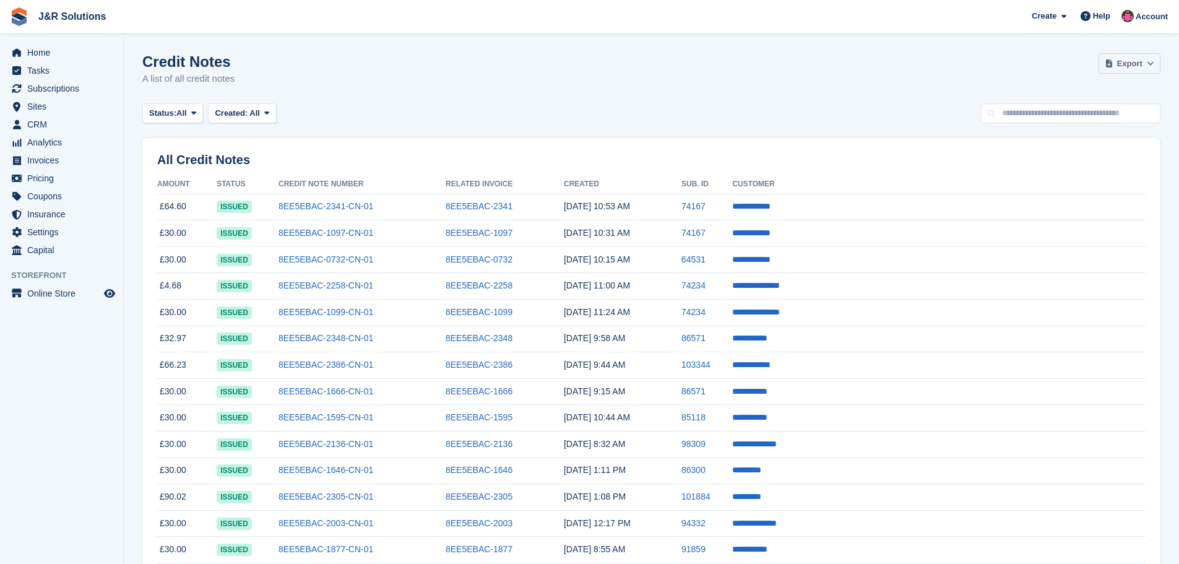
click at [1122, 64] on span "Export" at bounding box center [1129, 64] width 25 height 12
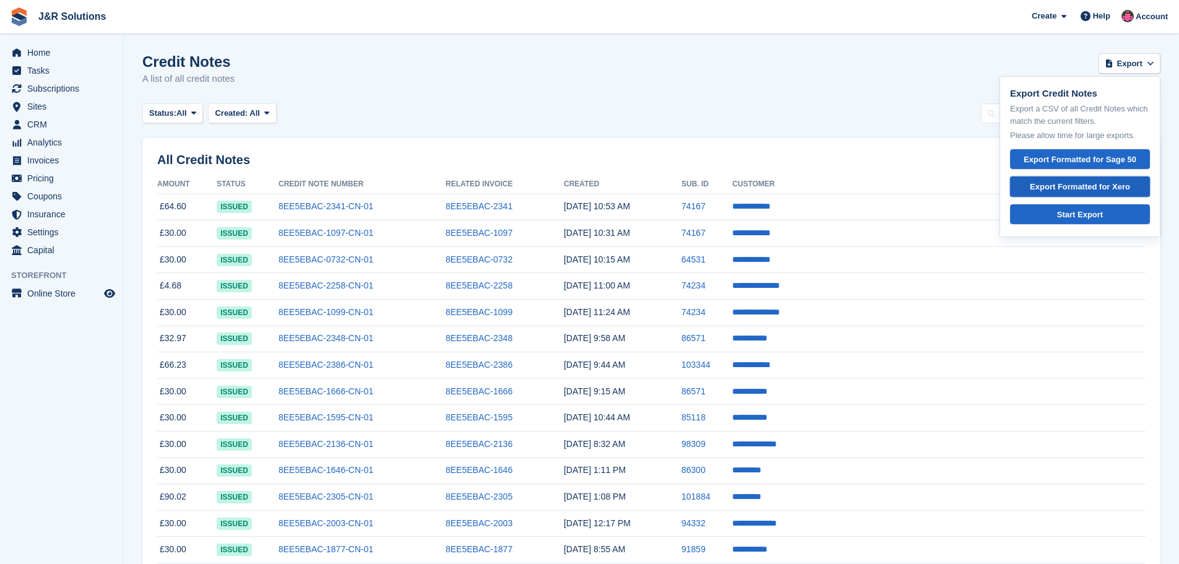
click at [1081, 188] on div "Export Formatted for Xero" at bounding box center [1080, 187] width 119 height 12
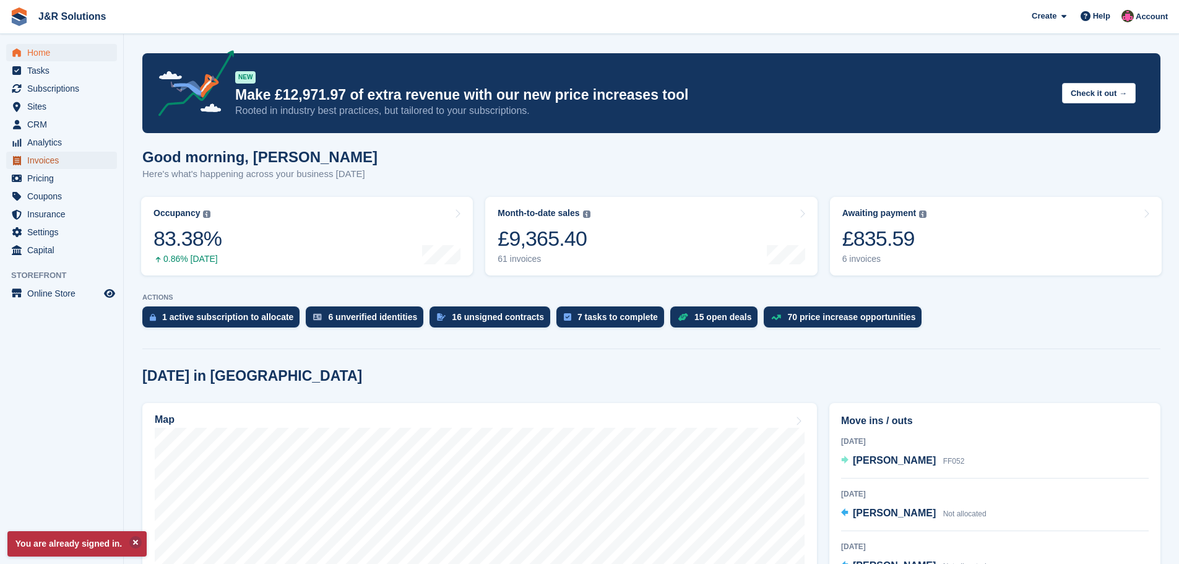
drag, startPoint x: 37, startPoint y: 160, endPoint x: 64, endPoint y: 165, distance: 27.6
click at [37, 160] on span "Invoices" at bounding box center [64, 160] width 74 height 17
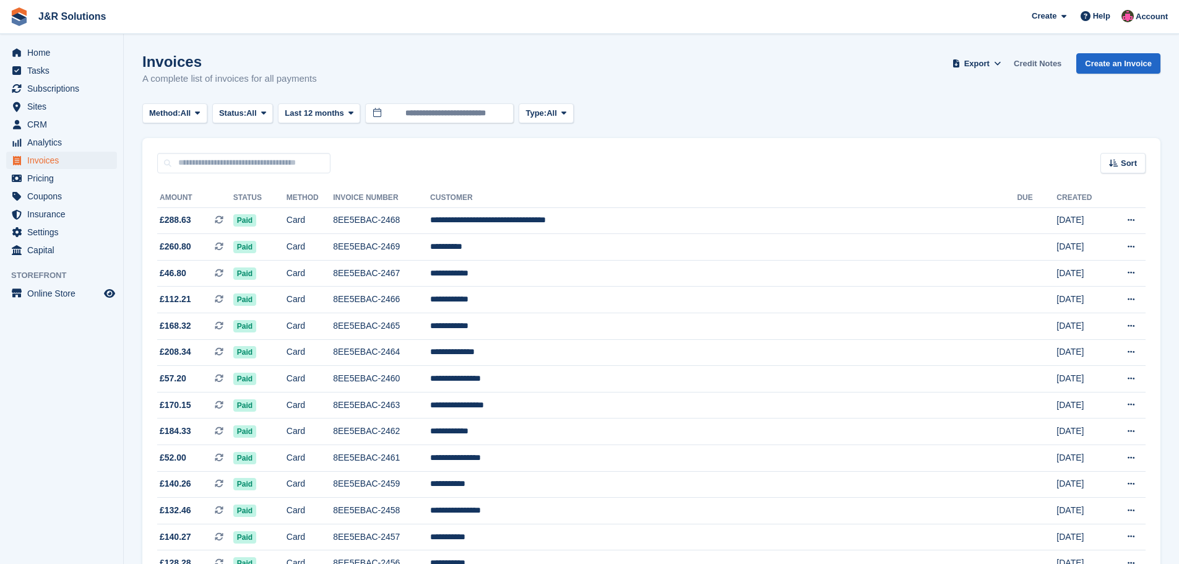
click at [1043, 60] on link "Credit Notes" at bounding box center [1038, 63] width 58 height 20
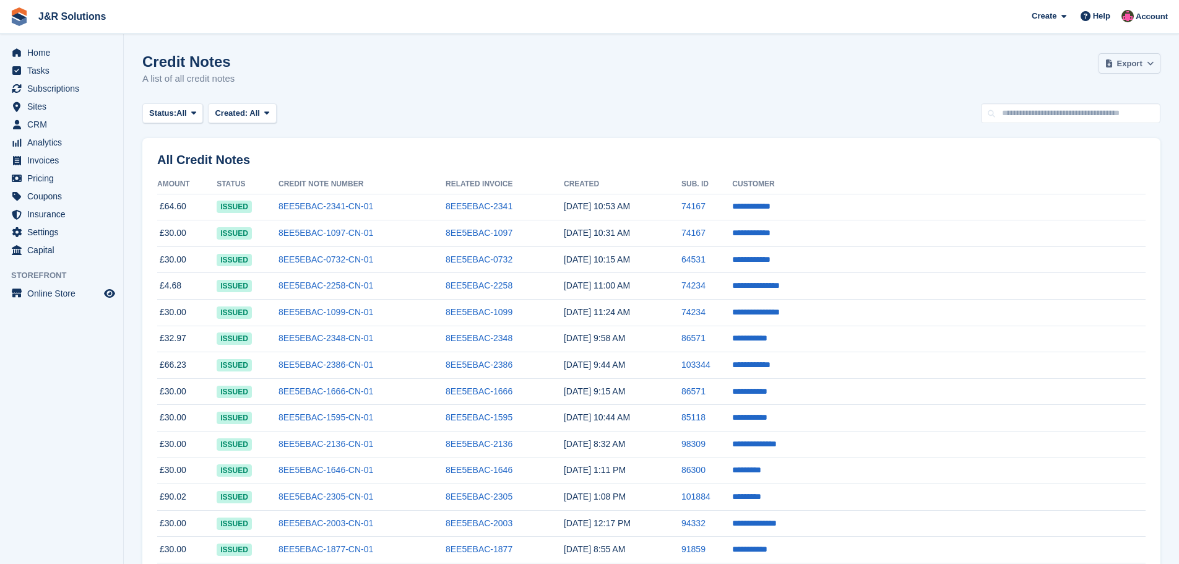
click at [1125, 59] on span "Export" at bounding box center [1129, 64] width 25 height 12
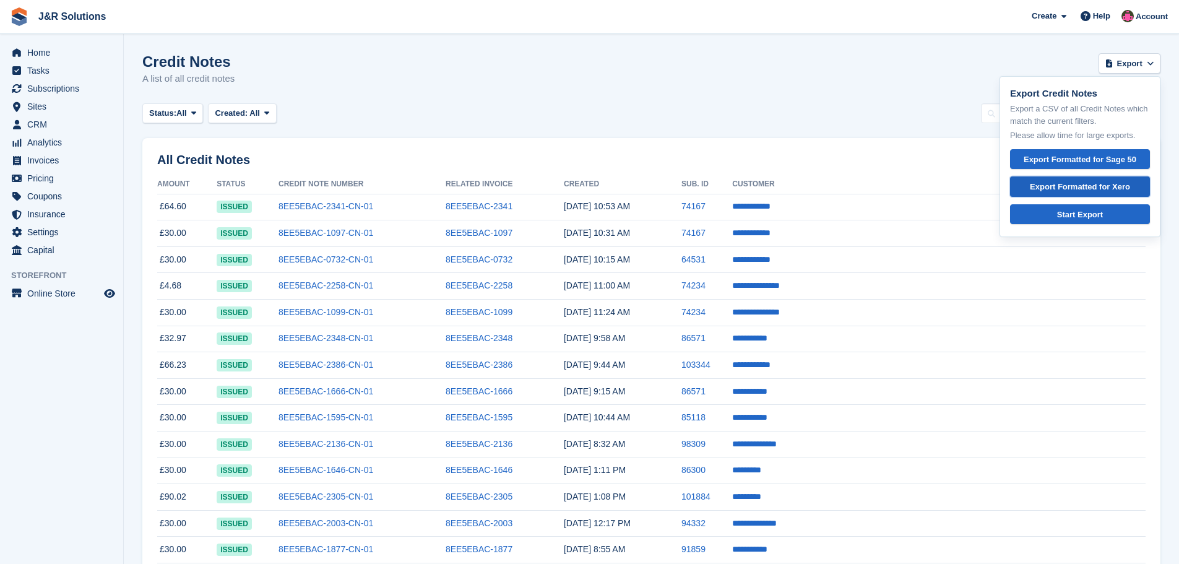
click at [1068, 183] on div "Export Formatted for Xero" at bounding box center [1080, 187] width 119 height 12
click at [41, 55] on span "Home" at bounding box center [64, 52] width 74 height 17
